Goal: Transaction & Acquisition: Book appointment/travel/reservation

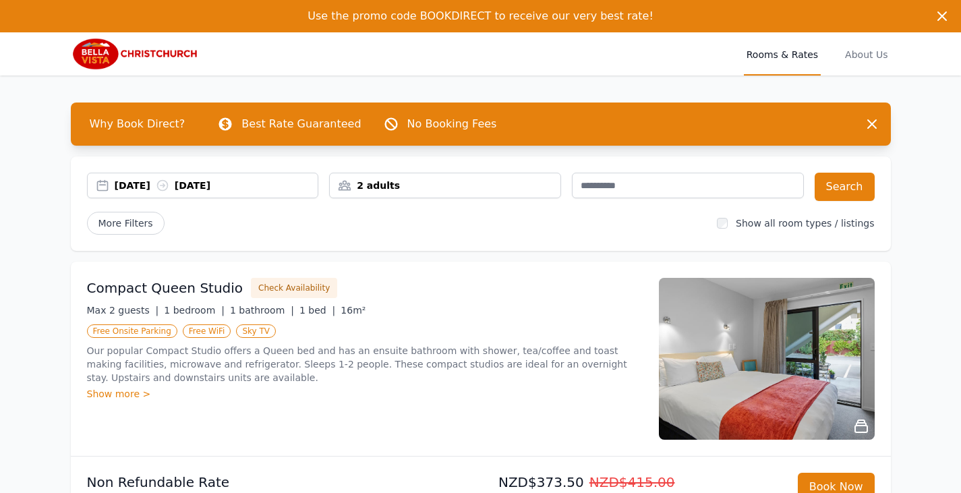
click at [549, 183] on div "2 adults" at bounding box center [445, 185] width 231 height 13
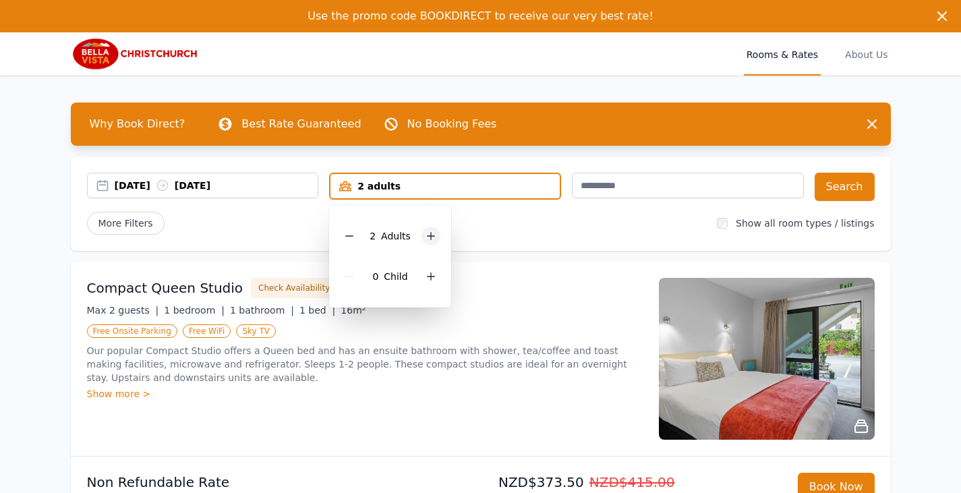
click at [428, 235] on icon at bounding box center [431, 236] width 7 height 7
click at [512, 223] on div "More Filters" at bounding box center [397, 223] width 620 height 23
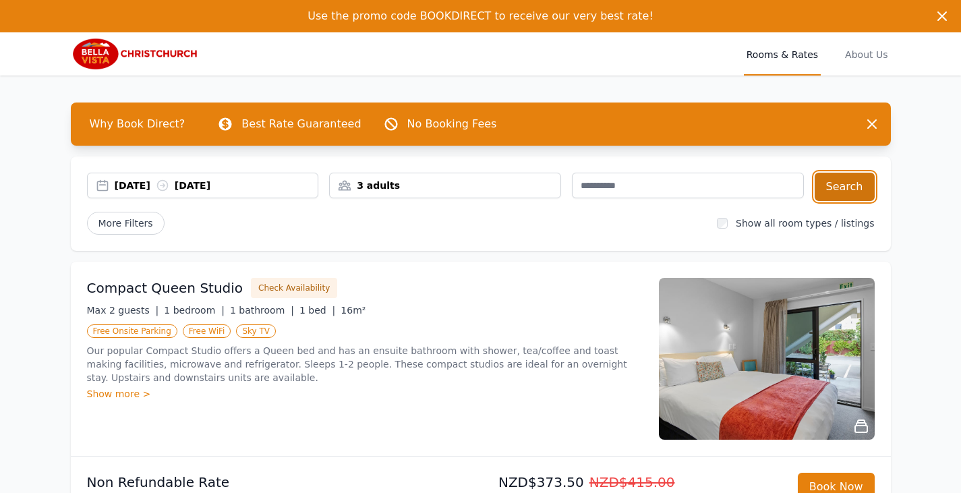
click at [853, 188] on button "Search" at bounding box center [845, 187] width 60 height 28
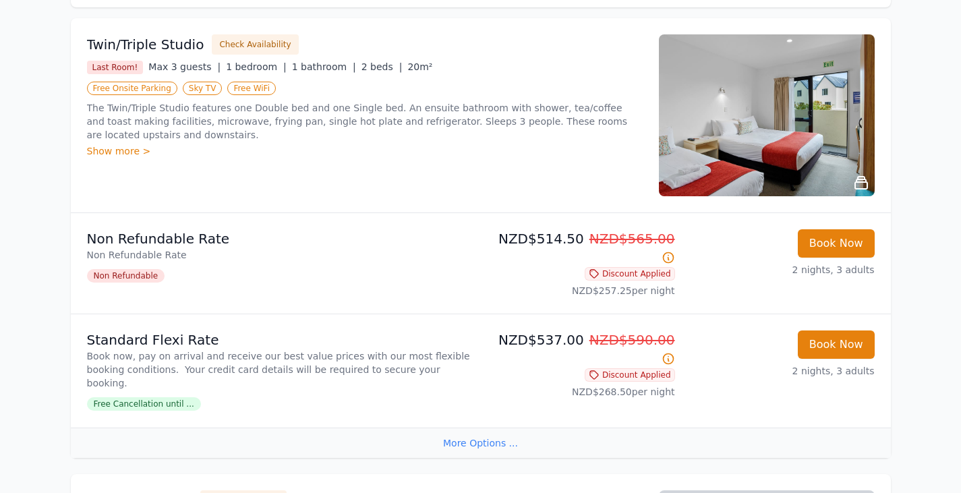
scroll to position [270, 0]
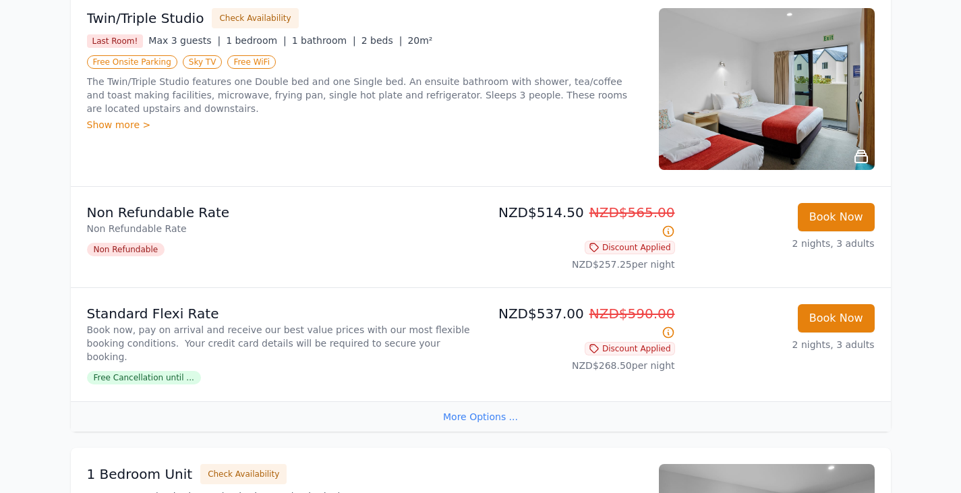
click at [164, 371] on span "Free Cancellation until ..." at bounding box center [144, 377] width 114 height 13
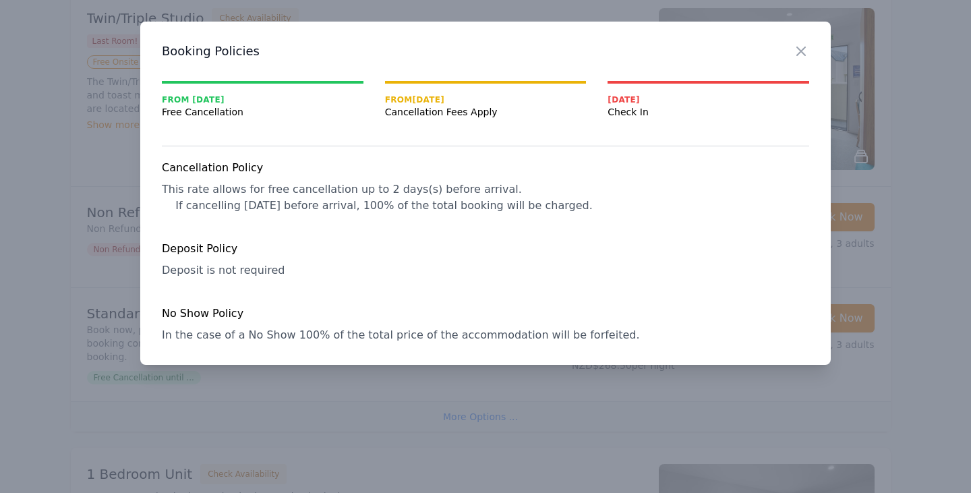
click at [804, 49] on icon "button" at bounding box center [801, 51] width 16 height 16
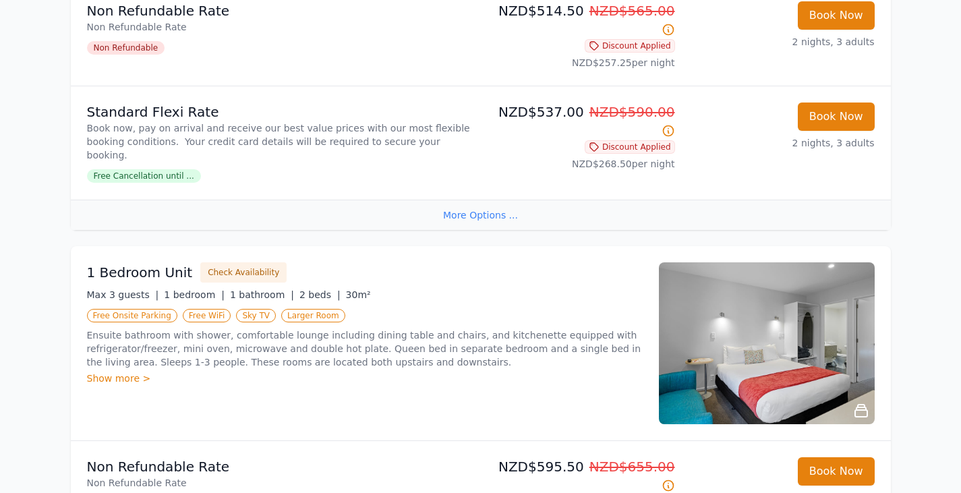
scroll to position [539, 0]
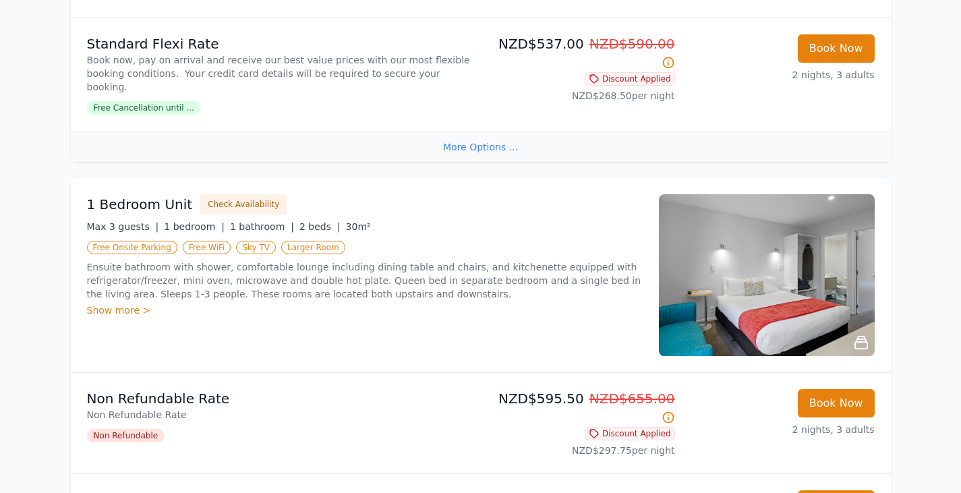
click at [138, 303] on div "Show more >" at bounding box center [365, 309] width 556 height 13
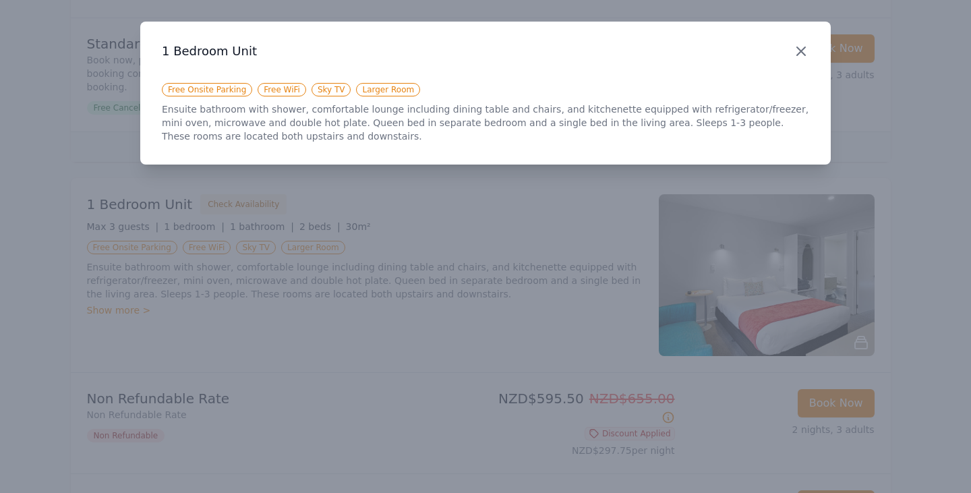
click at [804, 55] on icon "button" at bounding box center [801, 51] width 8 height 8
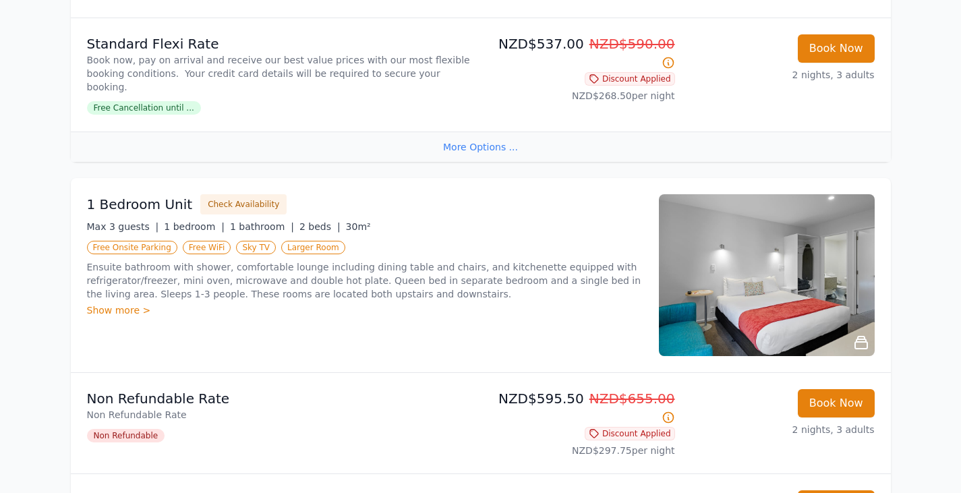
scroll to position [674, 0]
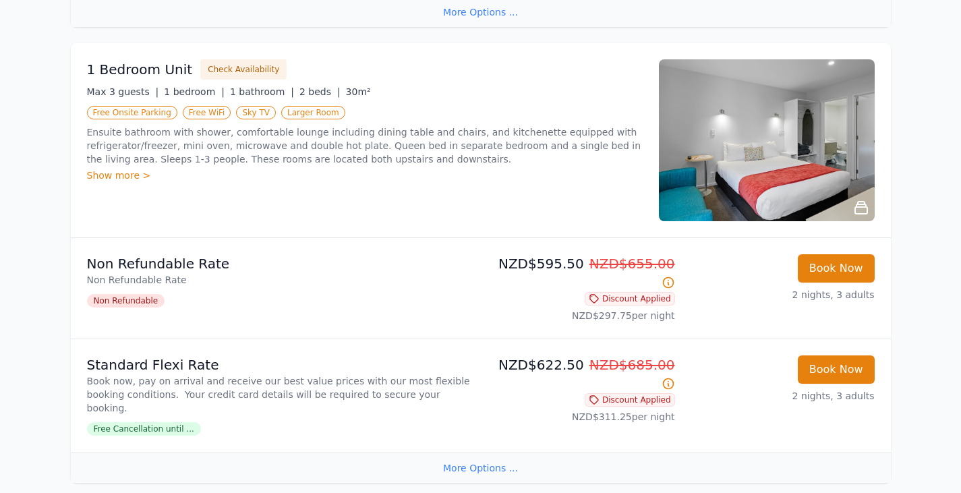
click at [480, 452] on div "More Options ..." at bounding box center [481, 467] width 820 height 30
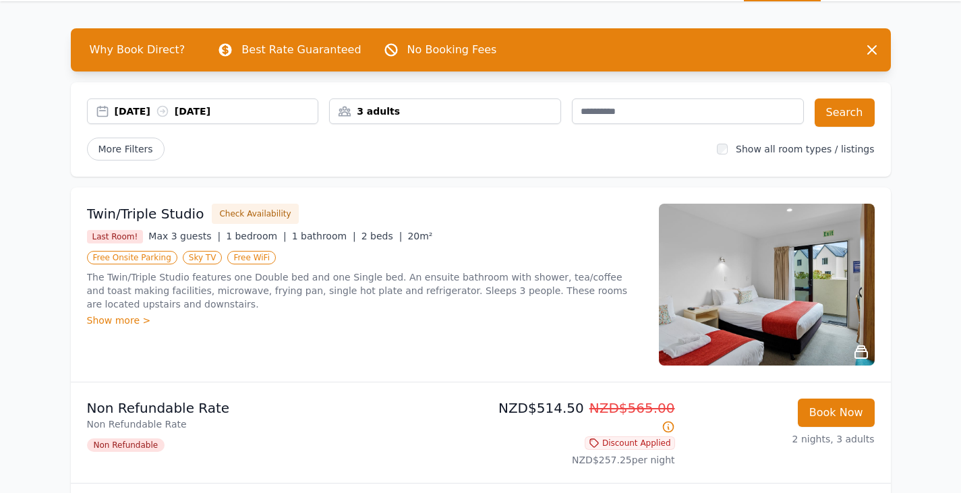
scroll to position [0, 0]
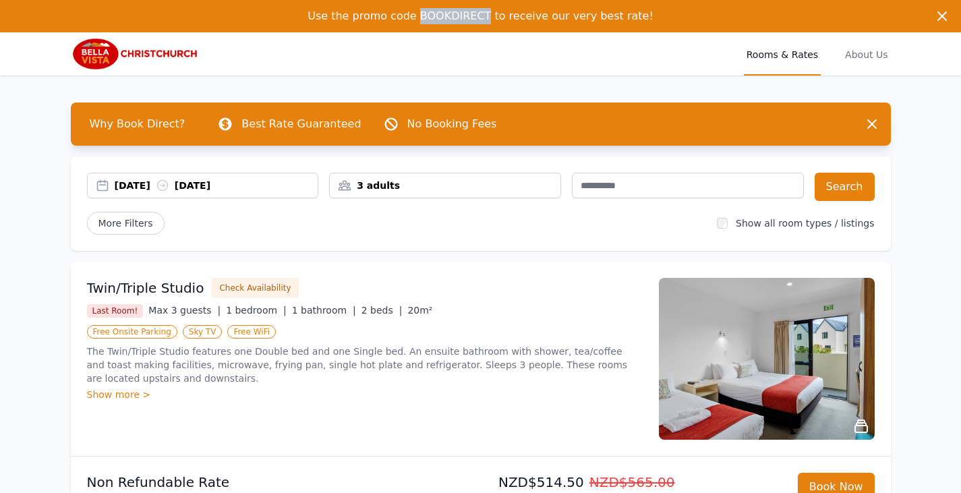
drag, startPoint x: 428, startPoint y: 17, endPoint x: 492, endPoint y: 10, distance: 65.1
click at [492, 10] on span "Use the promo code BOOKDIRECT to receive our very best rate!" at bounding box center [480, 15] width 346 height 13
copy span "BOOKDIRECT"
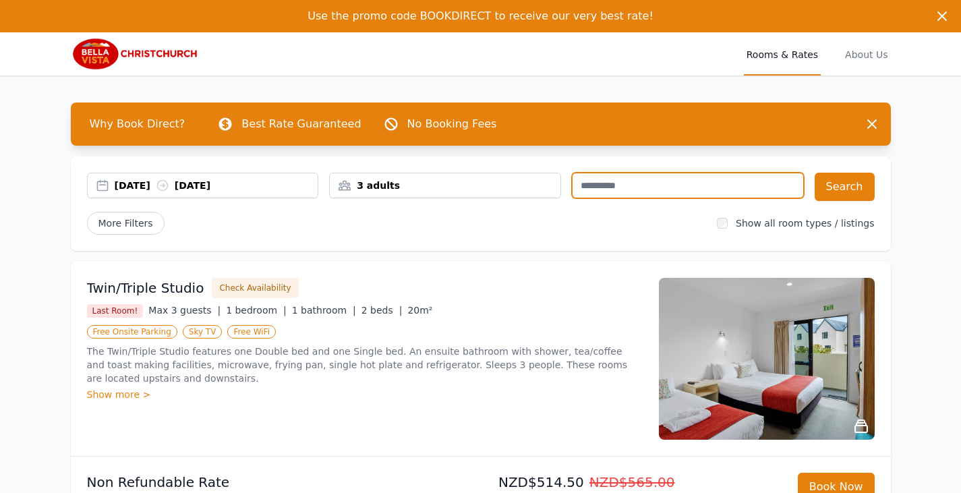
click at [597, 185] on input "text" at bounding box center [688, 186] width 232 height 26
paste input "**********"
type input "**********"
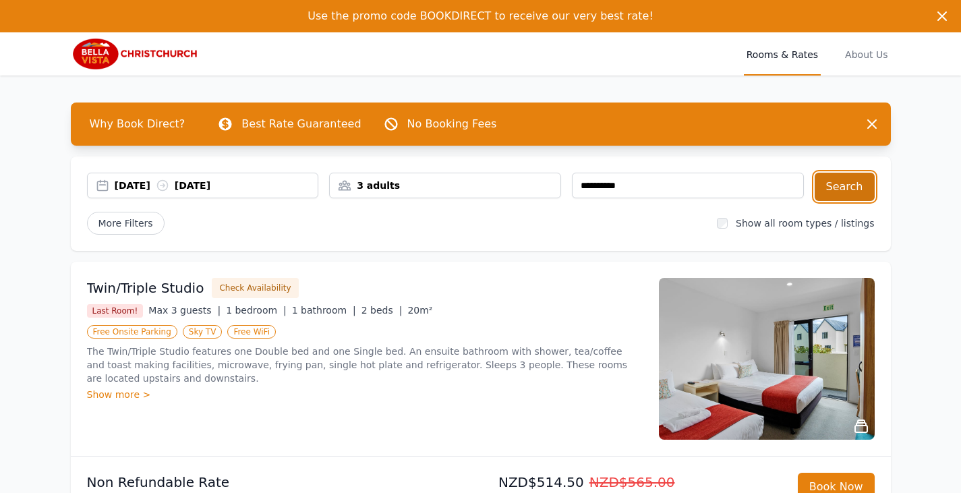
click at [842, 196] on button "Search" at bounding box center [845, 187] width 60 height 28
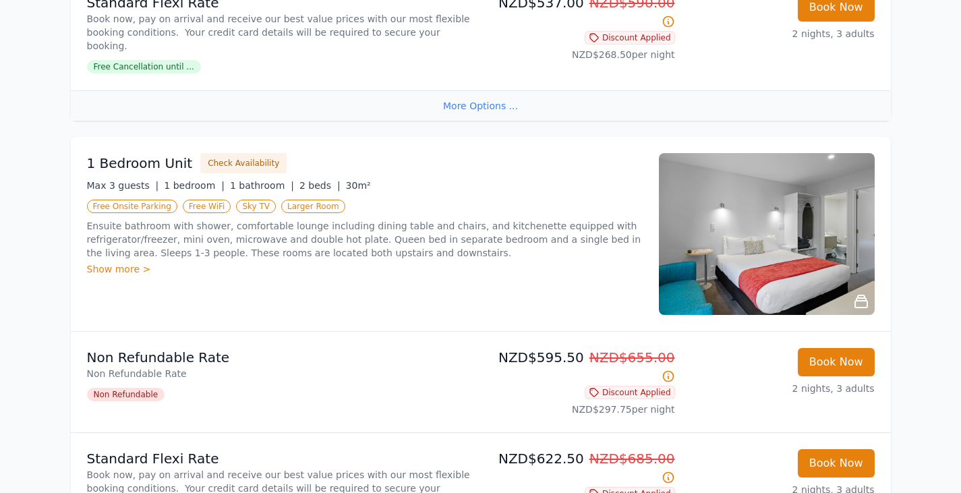
scroll to position [640, 0]
